Goal: Information Seeking & Learning: Learn about a topic

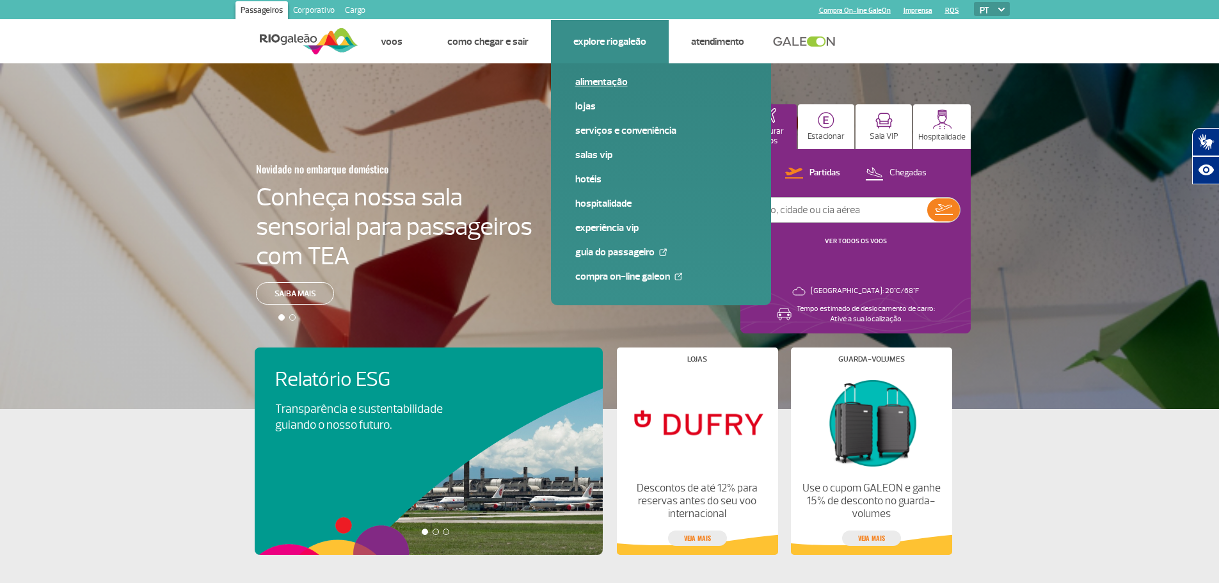
click at [600, 82] on link "Alimentação" at bounding box center [661, 82] width 172 height 14
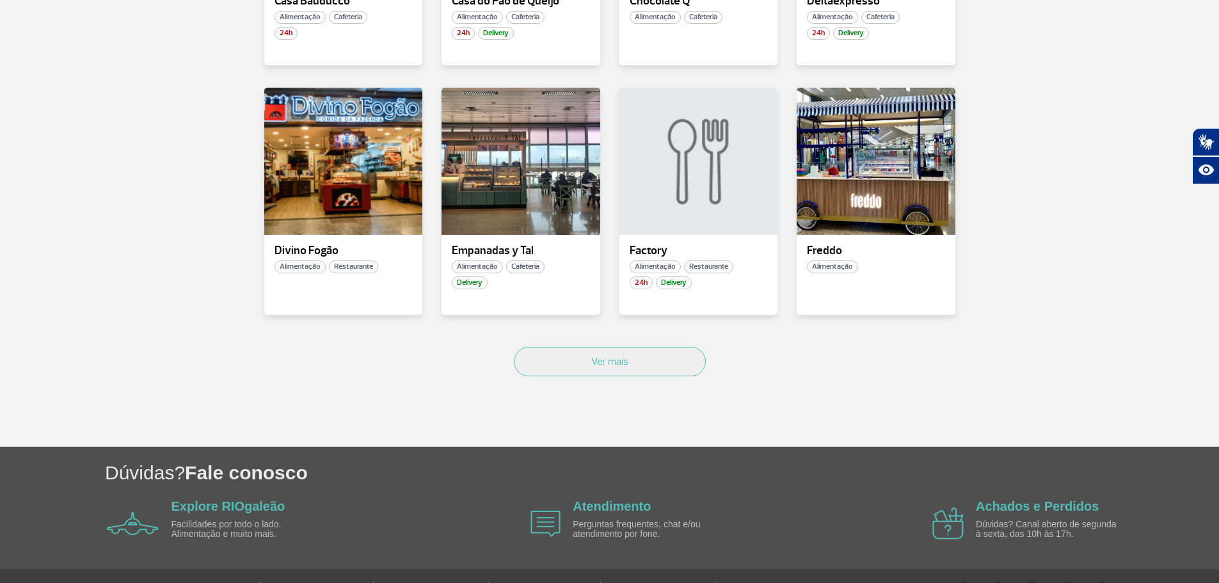
scroll to position [832, 0]
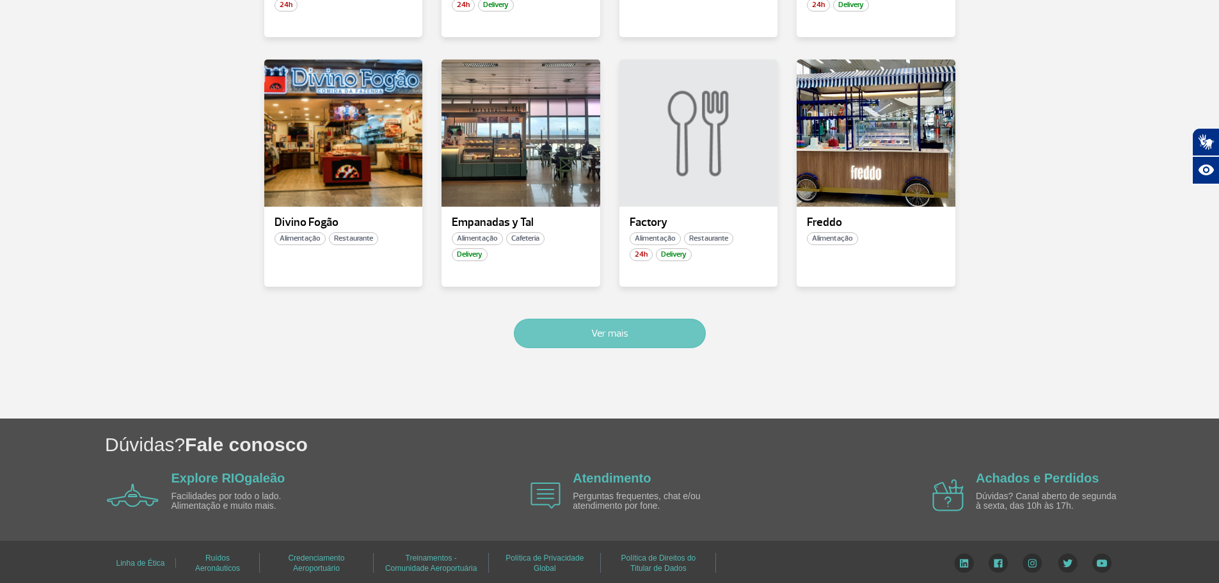
click at [576, 337] on button "Ver mais" at bounding box center [610, 333] width 192 height 29
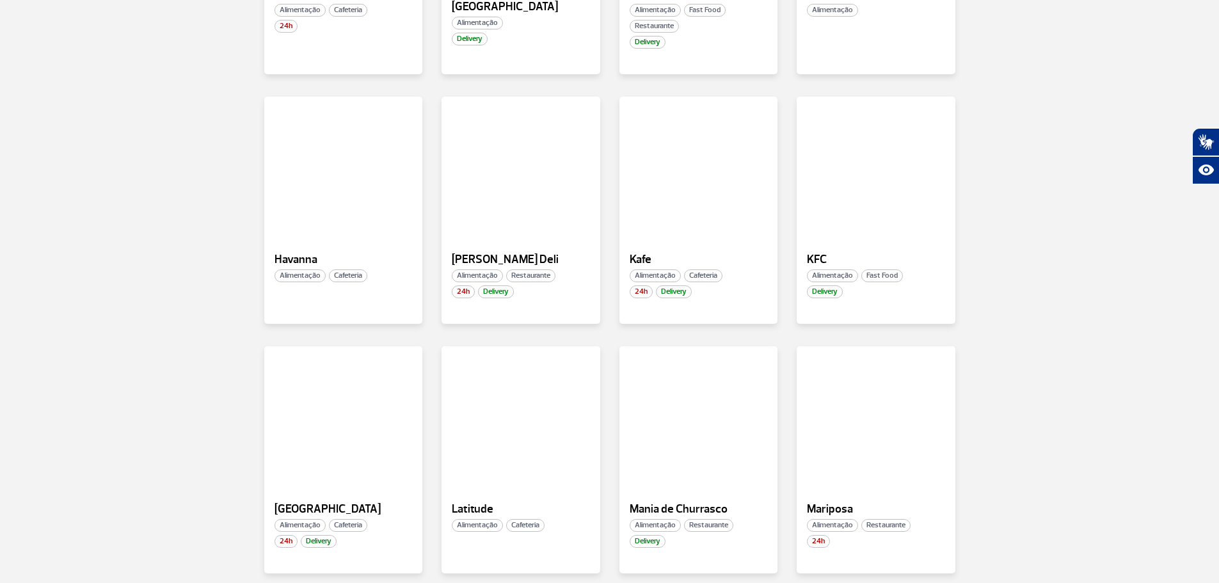
scroll to position [1277, 0]
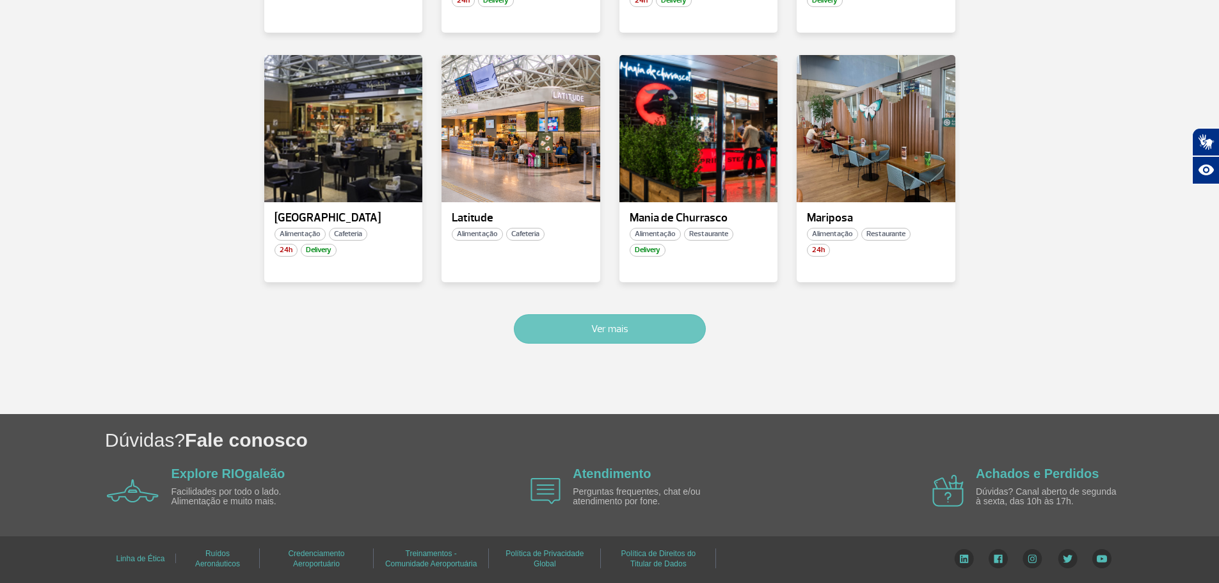
click at [540, 343] on button "Ver mais" at bounding box center [610, 328] width 192 height 29
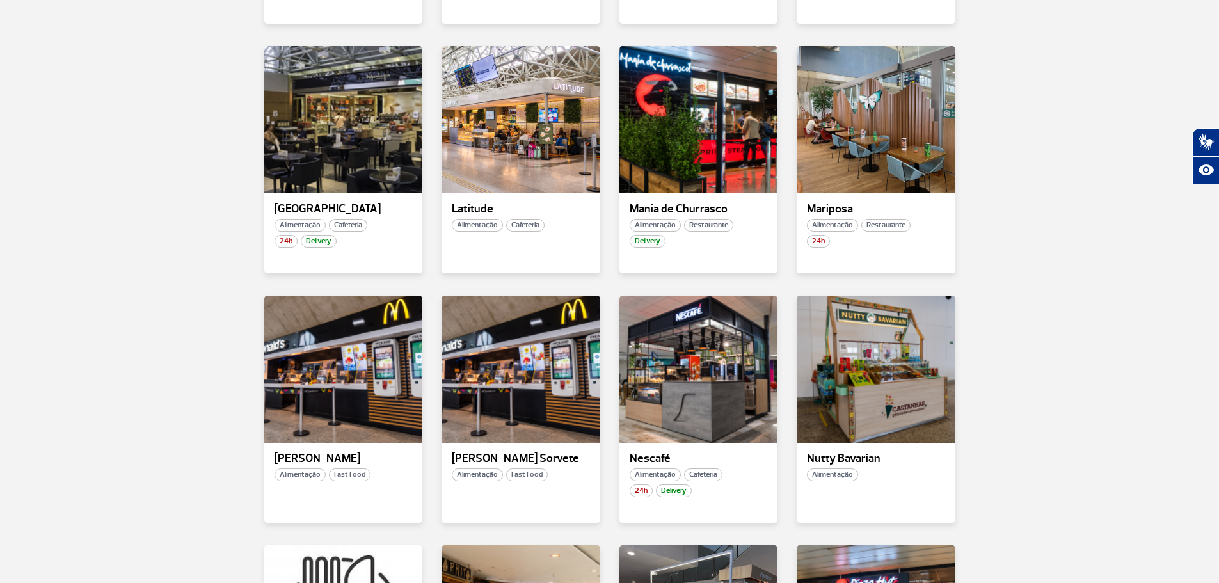
scroll to position [1582, 0]
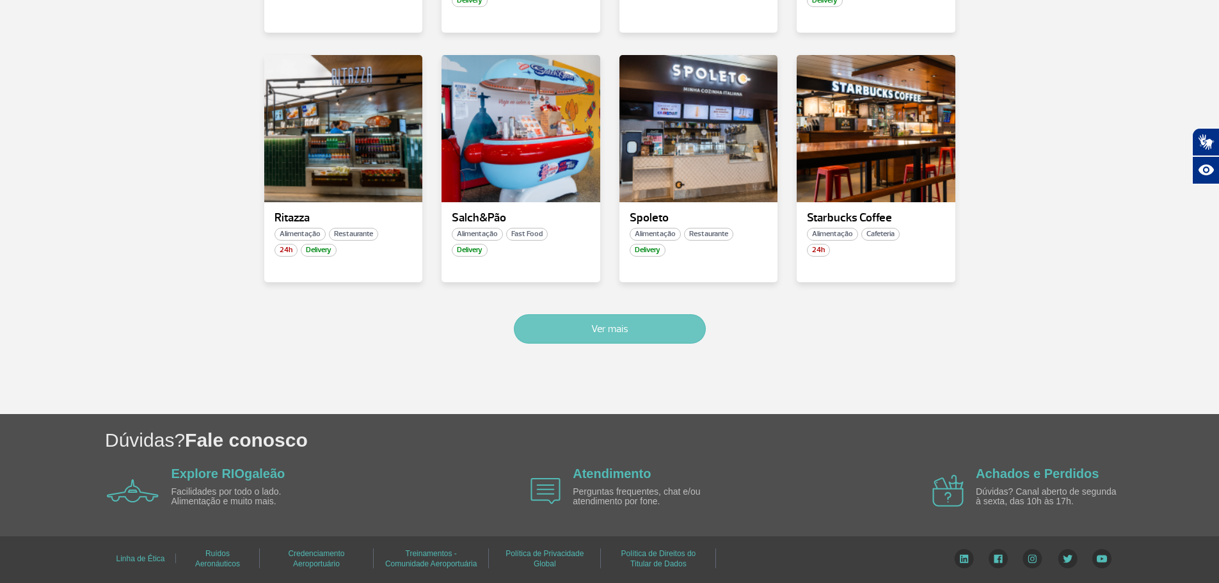
click at [597, 336] on button "Ver mais" at bounding box center [610, 328] width 192 height 29
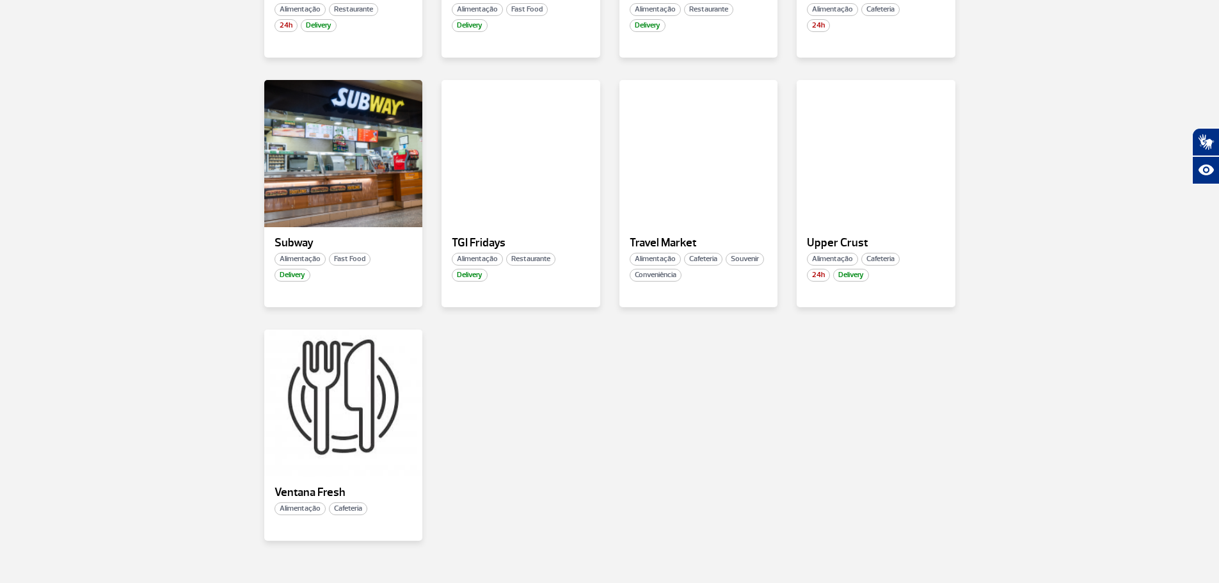
scroll to position [2564, 0]
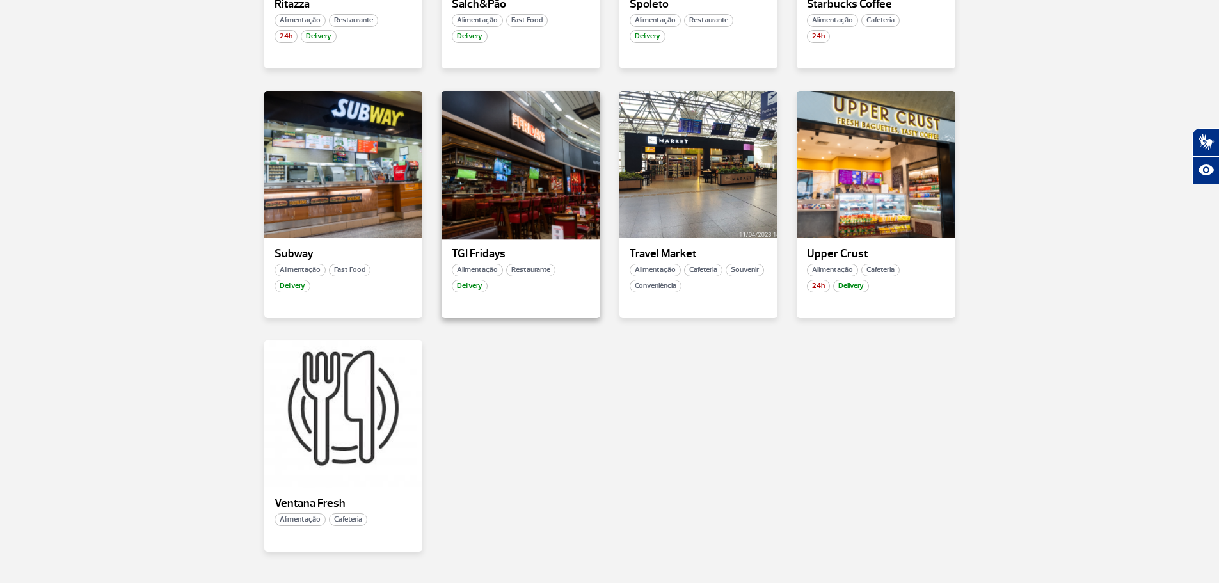
click at [511, 190] on div at bounding box center [520, 164] width 161 height 150
